Goal: Find contact information: Find contact information

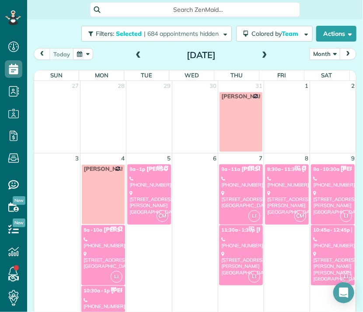
scroll to position [371, 0]
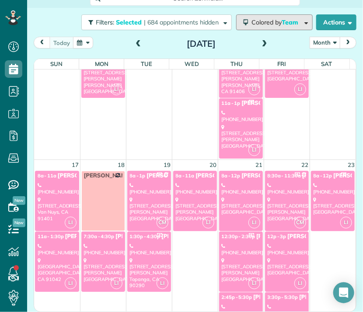
click at [257, 19] on span "Colored by Team" at bounding box center [277, 22] width 50 height 8
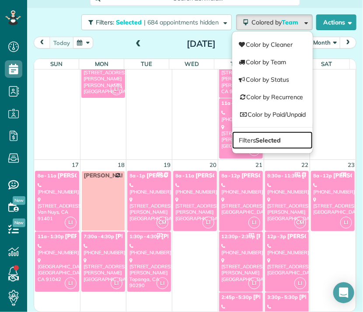
click at [243, 140] on span "Filters Selected" at bounding box center [260, 141] width 42 height 8
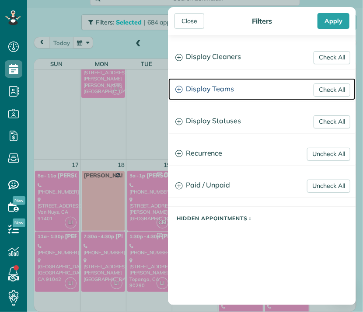
click at [217, 90] on h3 "Display Teams" at bounding box center [262, 89] width 187 height 22
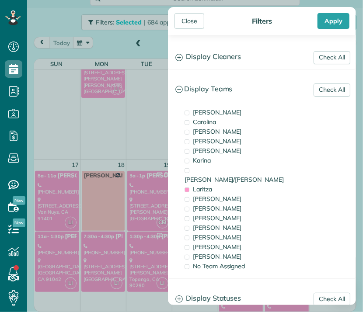
click at [204, 186] on span "Laritza" at bounding box center [202, 190] width 19 height 8
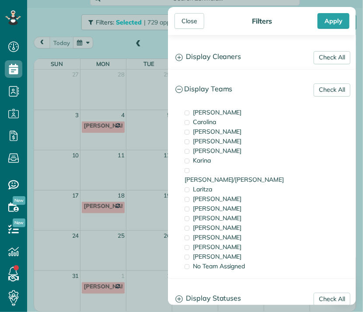
scroll to position [0, 0]
click at [203, 160] on span "Karina" at bounding box center [202, 161] width 18 height 8
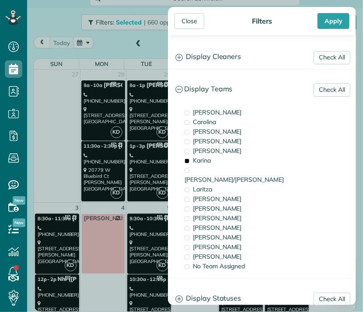
click at [186, 18] on div "Close" at bounding box center [190, 21] width 30 height 16
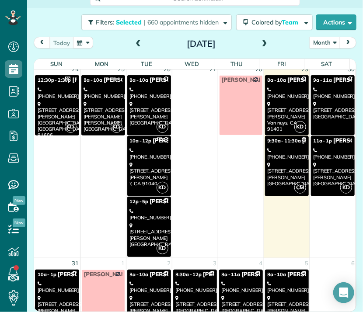
scroll to position [783, 0]
click at [142, 216] on div "[PHONE_NUMBER]" at bounding box center [149, 214] width 39 height 13
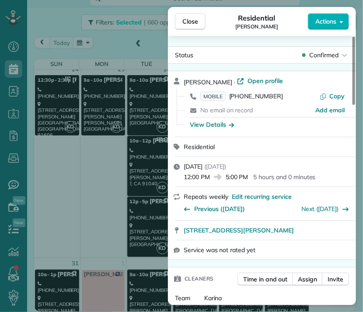
click at [199, 21] on button "Close" at bounding box center [190, 21] width 31 height 17
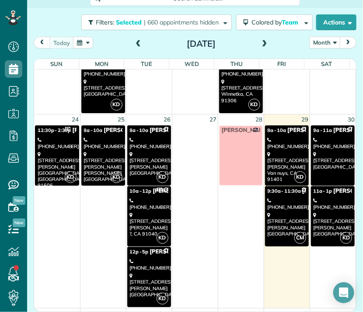
scroll to position [734, 0]
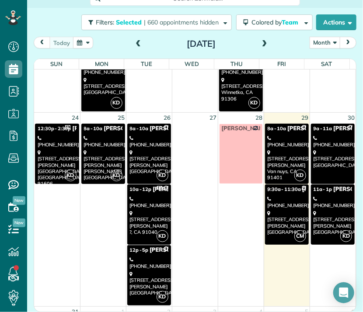
click at [151, 137] on div "[PHONE_NUMBER]" at bounding box center [149, 141] width 39 height 13
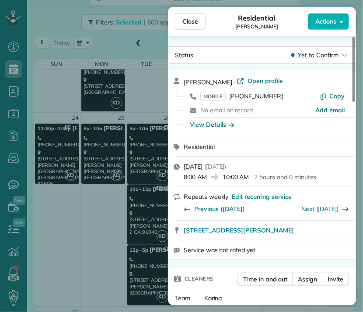
click at [197, 18] on span "Close" at bounding box center [191, 21] width 16 height 9
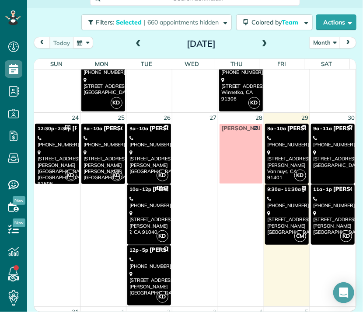
click at [324, 196] on div "[PHONE_NUMBER]" at bounding box center [333, 202] width 39 height 13
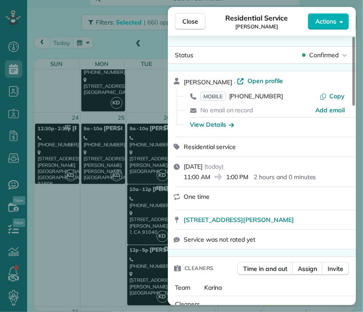
click at [198, 21] on button "Close" at bounding box center [190, 21] width 31 height 17
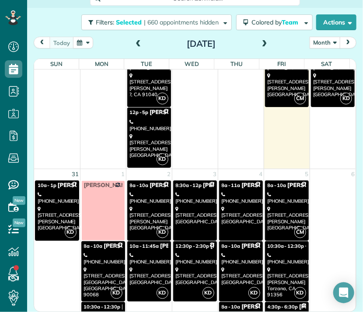
scroll to position [873, 0]
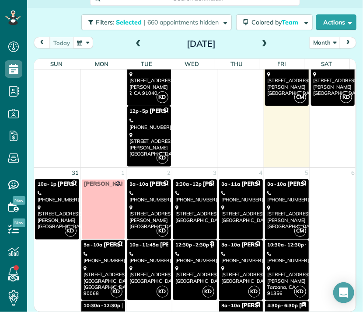
click at [63, 205] on div "[STREET_ADDRESS][PERSON_NAME]" at bounding box center [57, 217] width 39 height 25
